Goal: Task Accomplishment & Management: Use online tool/utility

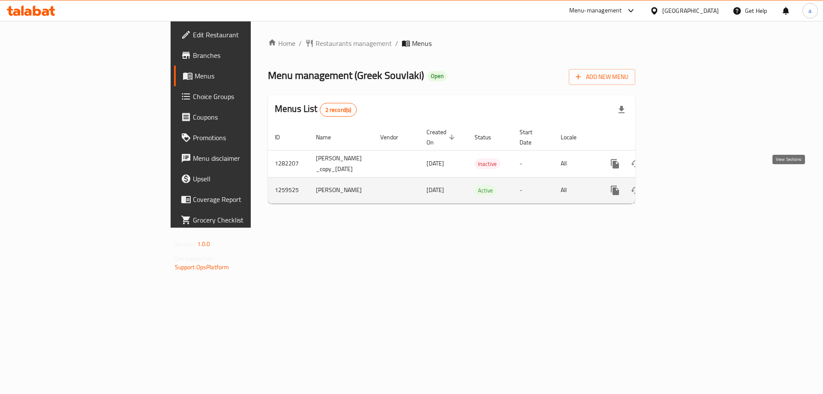
click at [681, 186] on icon "enhanced table" at bounding box center [677, 190] width 8 height 8
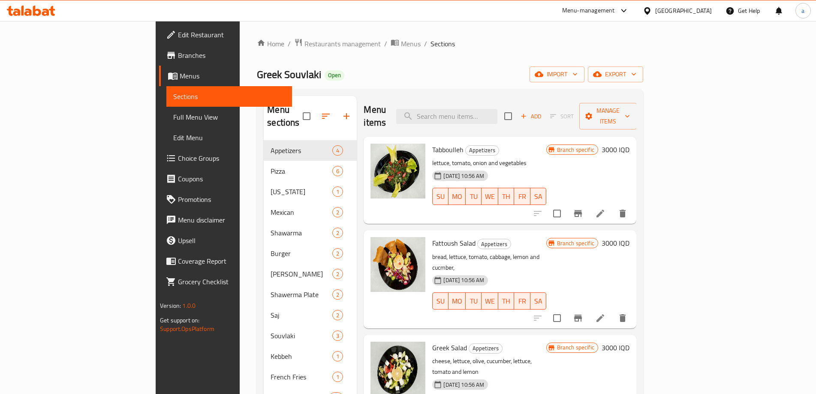
click at [173, 113] on span "Full Menu View" at bounding box center [229, 117] width 112 height 10
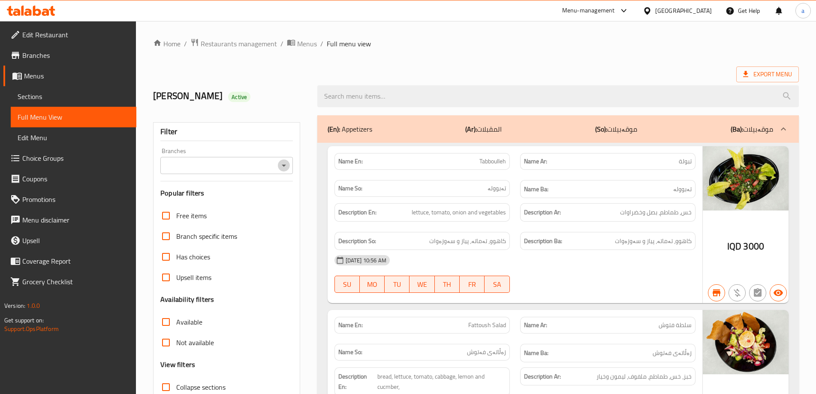
click at [280, 165] on icon "Open" at bounding box center [284, 165] width 10 height 10
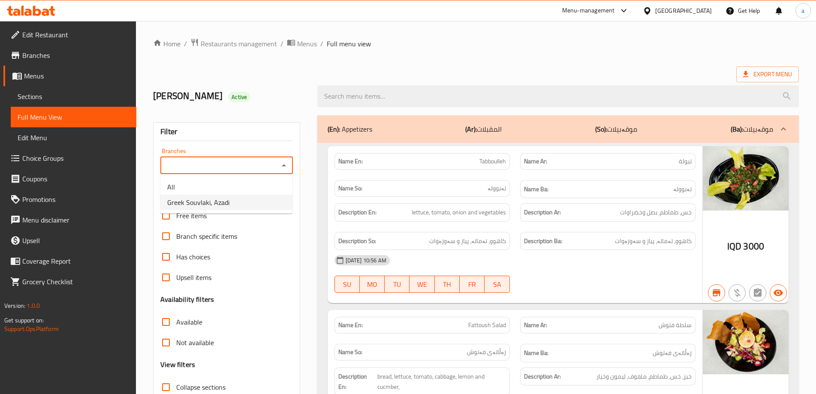
click at [242, 201] on li "Greek Souvlaki, Azadi" at bounding box center [226, 202] width 132 height 15
type input "Greek Souvlaki, Azadi"
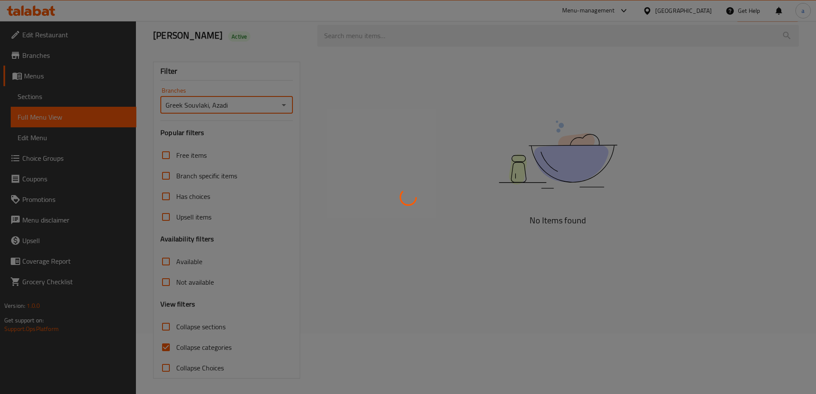
scroll to position [62, 0]
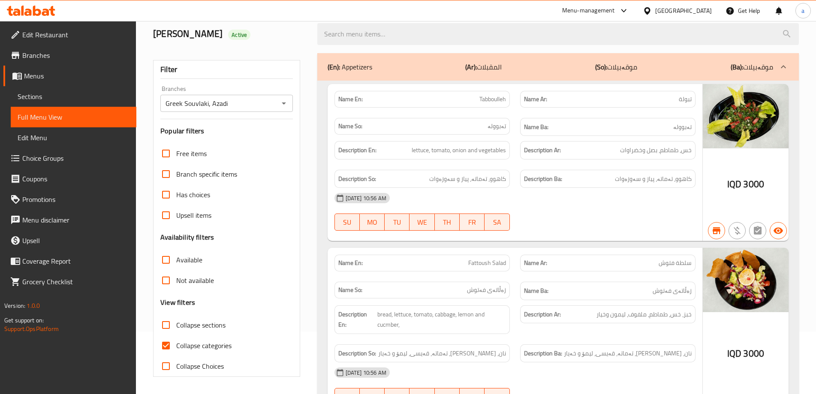
click at [201, 345] on span "Collapse categories" at bounding box center [203, 345] width 55 height 10
click at [176, 345] on input "Collapse categories" at bounding box center [166, 345] width 21 height 21
checkbox input "false"
drag, startPoint x: 400, startPoint y: 32, endPoint x: 386, endPoint y: 47, distance: 20.0
click at [399, 32] on input "search" at bounding box center [557, 34] width 481 height 22
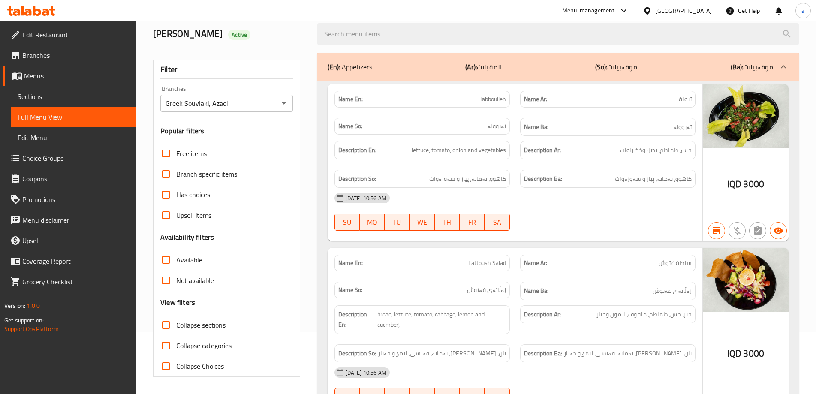
paste input "Mineral Water"
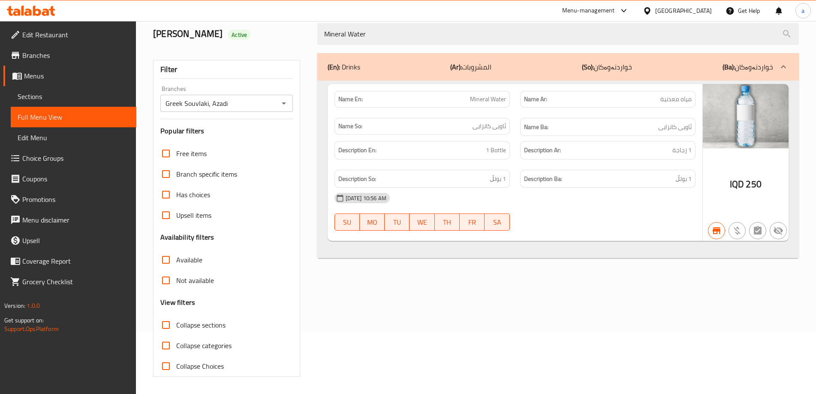
type input "Mineral Water"
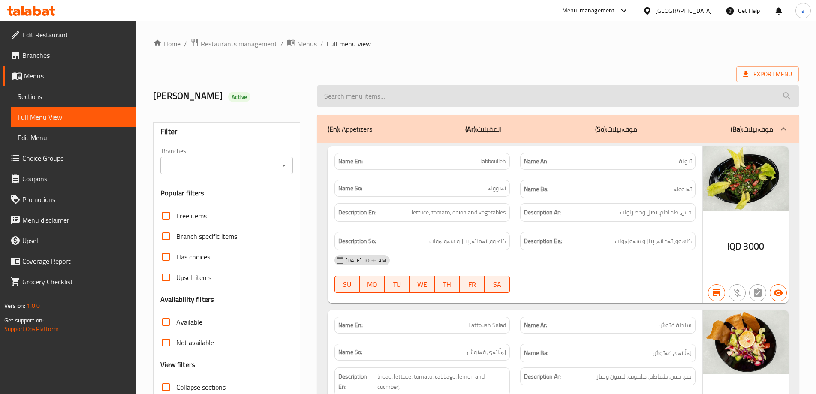
click at [372, 92] on input "search" at bounding box center [557, 96] width 481 height 22
paste input "Mineral Water"
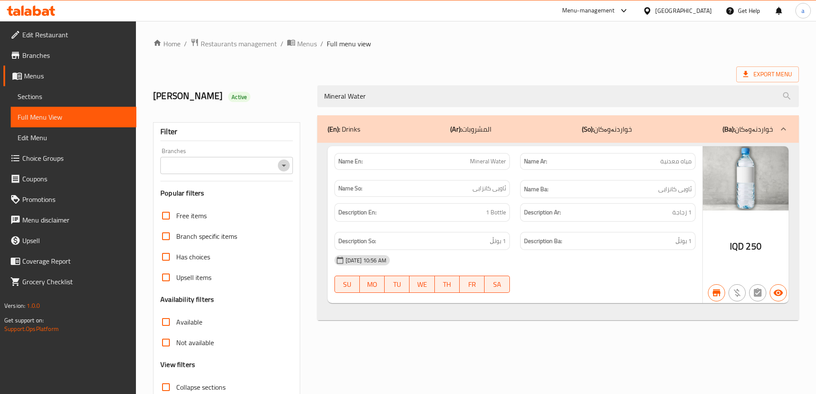
drag, startPoint x: 288, startPoint y: 165, endPoint x: 283, endPoint y: 174, distance: 9.4
click at [287, 165] on icon "Open" at bounding box center [284, 165] width 10 height 10
type input "Mineral Water"
click at [273, 194] on li "All" at bounding box center [226, 186] width 132 height 15
drag, startPoint x: 286, startPoint y: 165, endPoint x: 281, endPoint y: 173, distance: 9.6
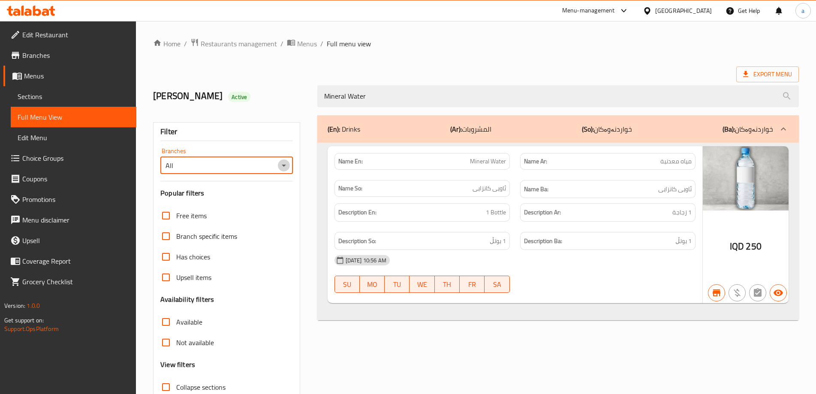
click at [284, 167] on icon "Open" at bounding box center [284, 165] width 10 height 10
click at [269, 199] on li "Greek Souvlaki, Azadi" at bounding box center [226, 202] width 132 height 15
type input "Greek Souvlaki, Azadi"
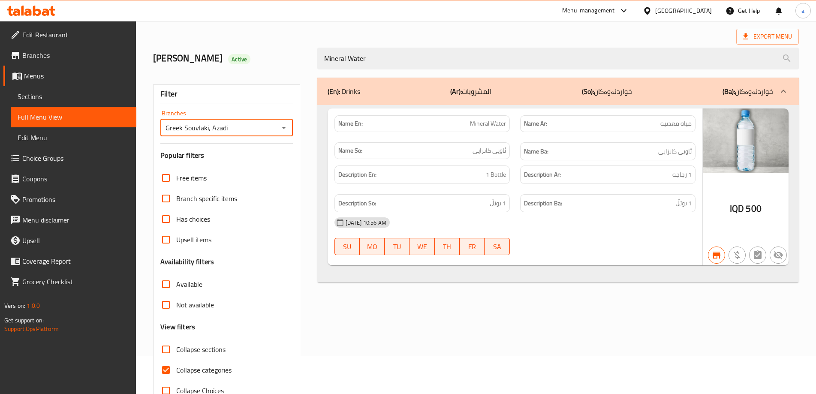
scroll to position [62, 0]
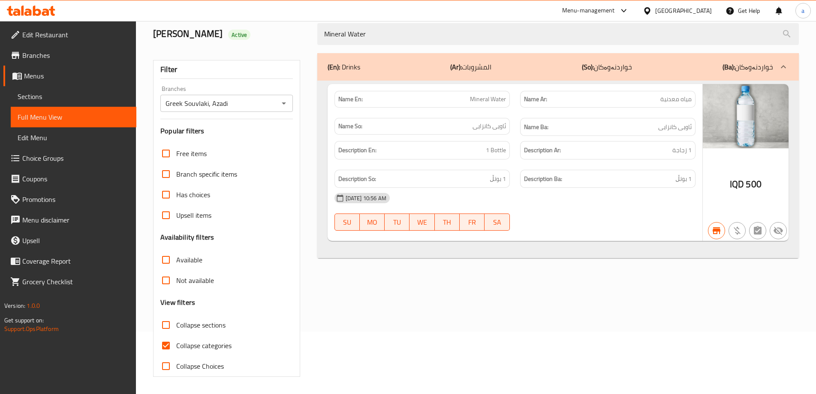
click at [182, 344] on span "Collapse categories" at bounding box center [203, 345] width 55 height 10
click at [176, 344] on input "Collapse categories" at bounding box center [166, 345] width 21 height 21
checkbox input "false"
click at [32, 11] on icon at bounding box center [31, 11] width 48 height 10
